Goal: Transaction & Acquisition: Purchase product/service

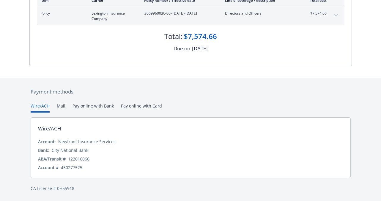
scroll to position [94, 0]
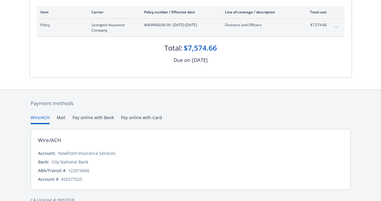
click at [138, 106] on div "Payment methods Wire/ACH Mail Pay online with Bank Pay online with Card Wire/AC…" at bounding box center [190, 151] width 322 height 123
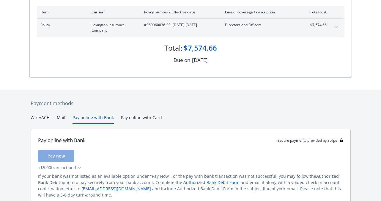
click at [83, 117] on button "Pay online with Bank" at bounding box center [93, 119] width 41 height 10
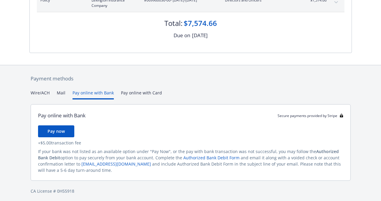
scroll to position [121, 0]
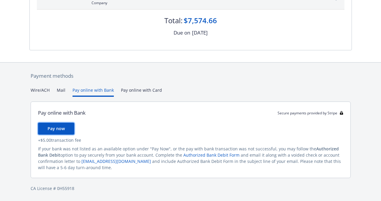
click at [64, 126] on button "Pay now" at bounding box center [56, 128] width 36 height 12
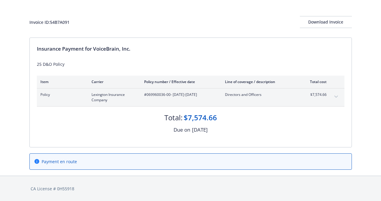
scroll to position [0, 0]
